Goal: Transaction & Acquisition: Purchase product/service

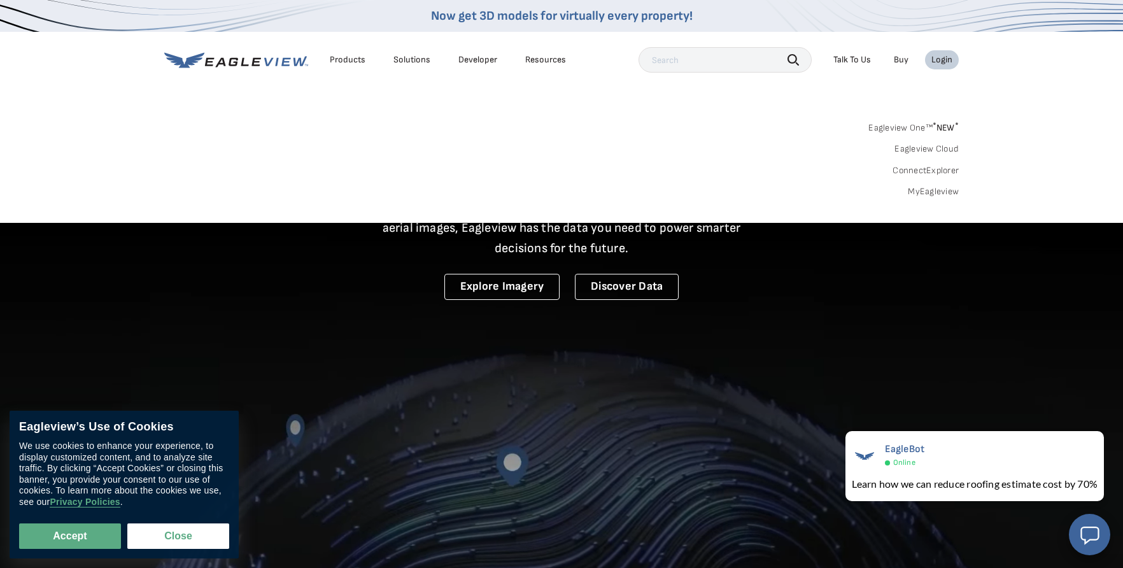
click at [951, 59] on div "Login" at bounding box center [941, 59] width 21 height 11
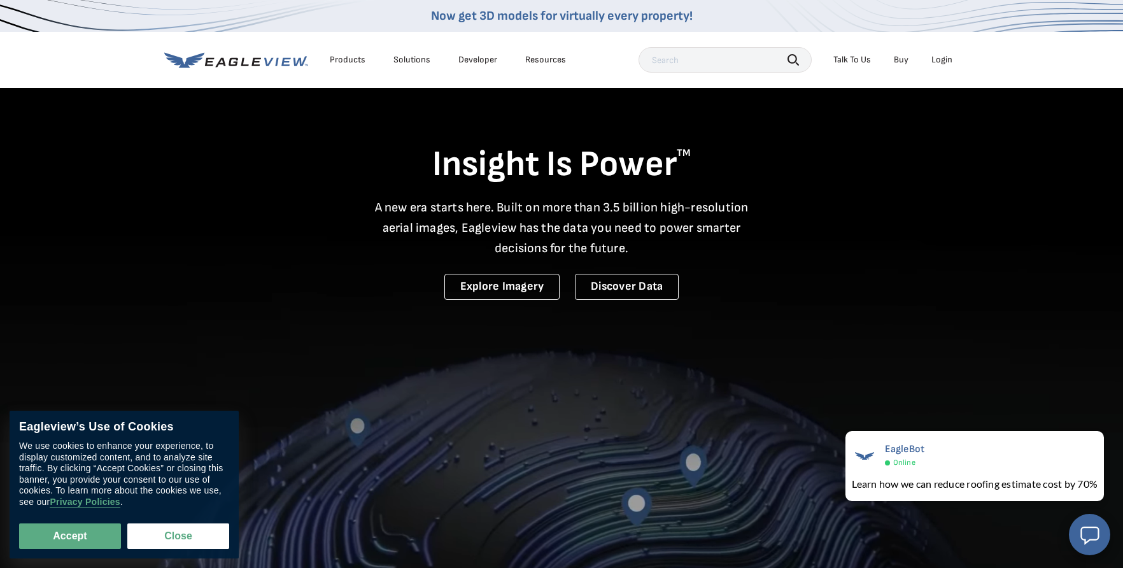
click at [942, 57] on div "Login" at bounding box center [941, 59] width 21 height 11
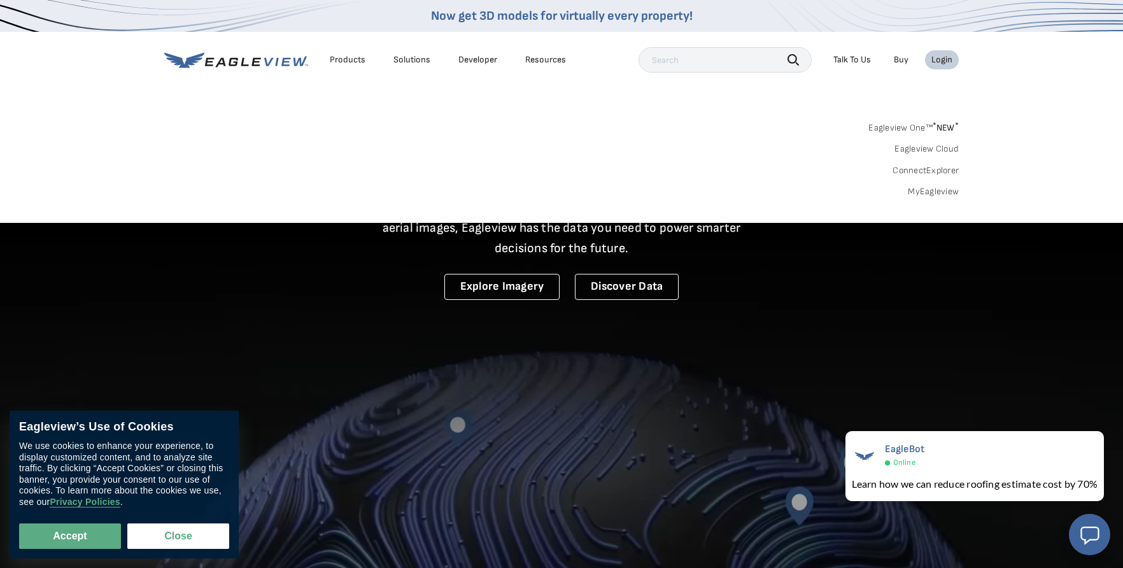
click at [930, 189] on link "MyEagleview" at bounding box center [933, 191] width 51 height 11
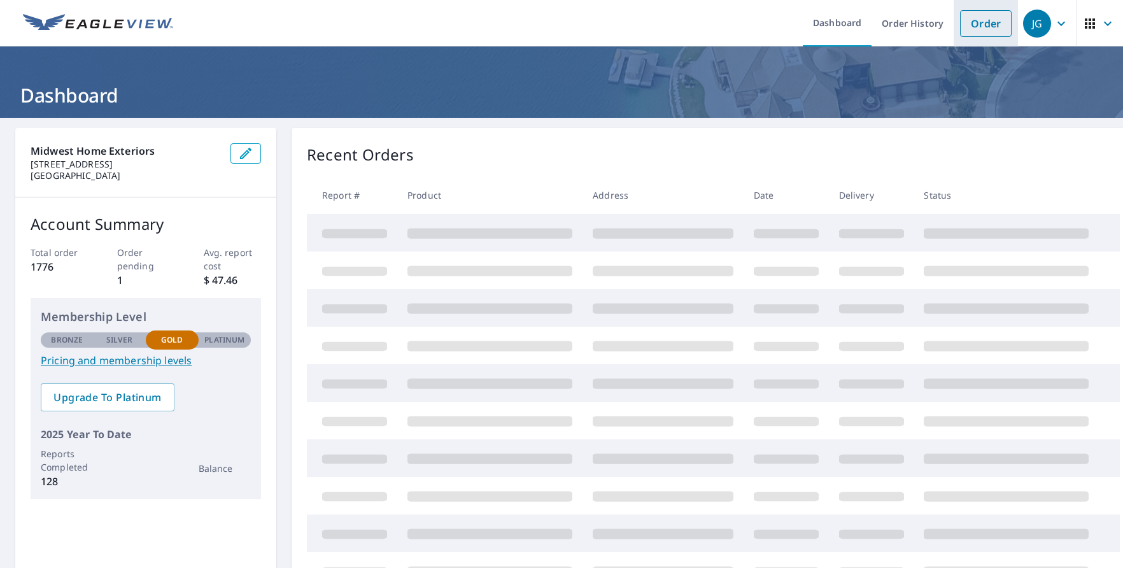
click at [989, 25] on link "Order" at bounding box center [986, 23] width 52 height 27
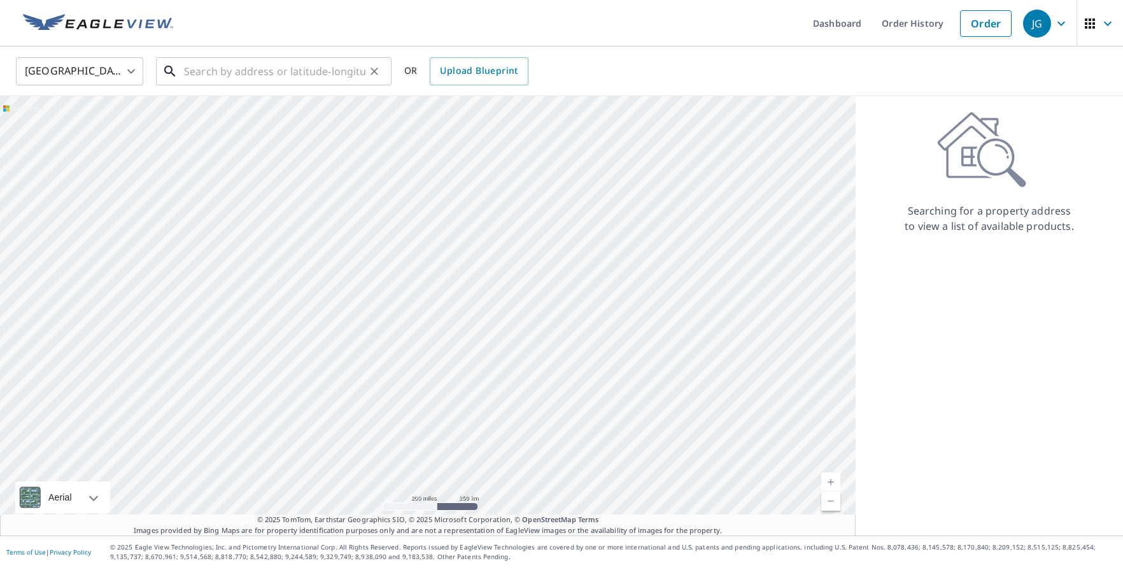
click at [355, 71] on input "text" at bounding box center [274, 71] width 181 height 36
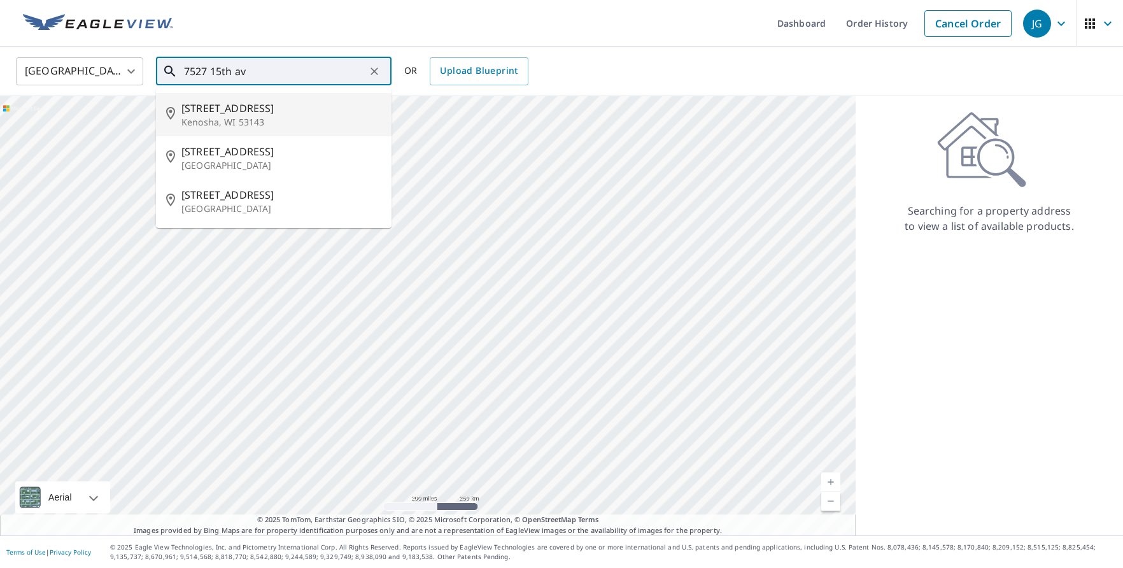
click at [329, 97] on li "[STREET_ADDRESS]" at bounding box center [274, 114] width 236 height 43
type input "[STREET_ADDRESS]"
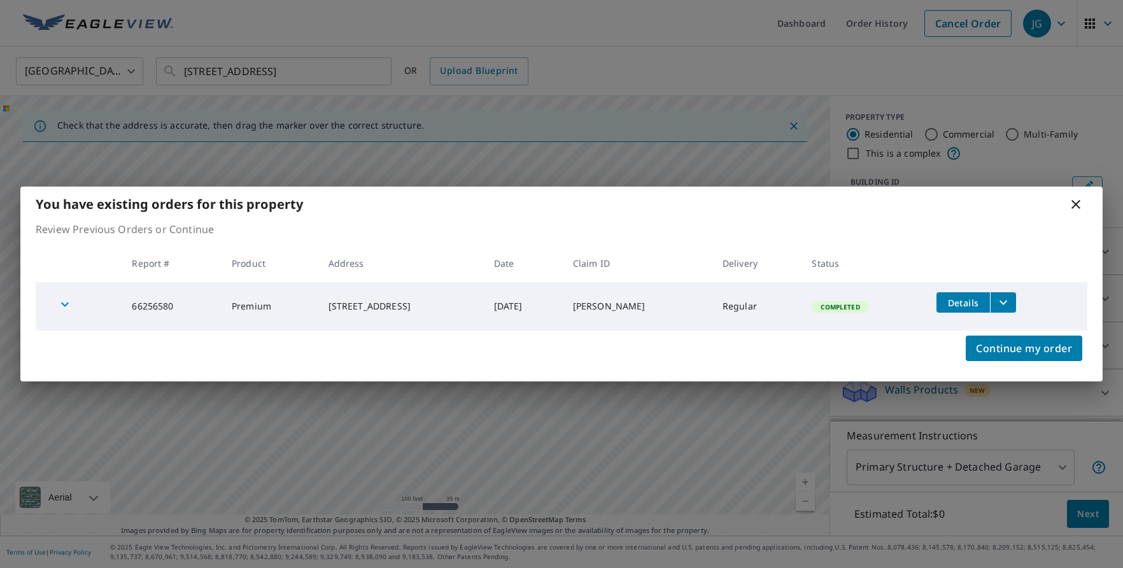
click at [1080, 202] on icon at bounding box center [1075, 204] width 15 height 15
